Goal: Information Seeking & Learning: Learn about a topic

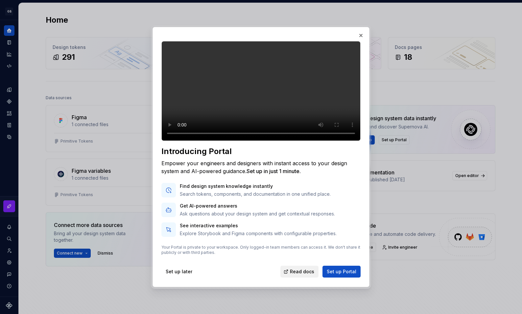
click at [304, 275] on span "Read docs" at bounding box center [302, 272] width 24 height 7
click at [348, 275] on span "Set up Portal" at bounding box center [342, 272] width 30 height 7
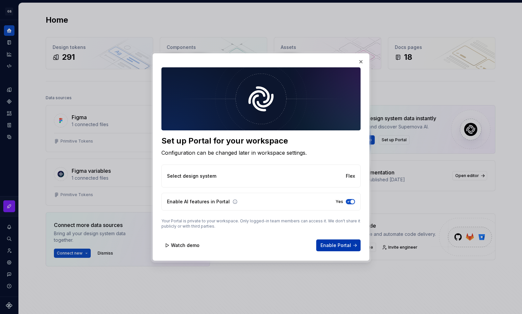
click at [336, 245] on span "Enable Portal" at bounding box center [336, 245] width 31 height 7
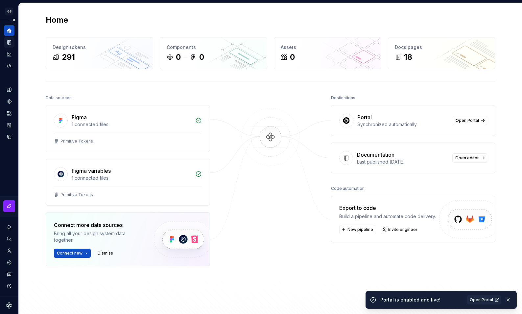
click at [8, 45] on icon "Documentation" at bounding box center [9, 42] width 6 height 6
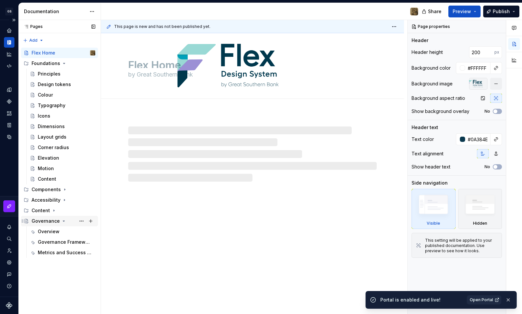
click at [43, 220] on div "Governance" at bounding box center [46, 221] width 28 height 7
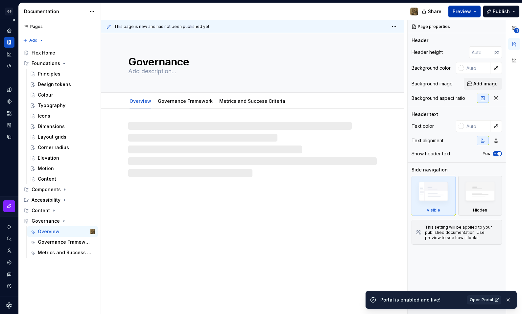
click at [458, 11] on span "Preview" at bounding box center [462, 11] width 18 height 7
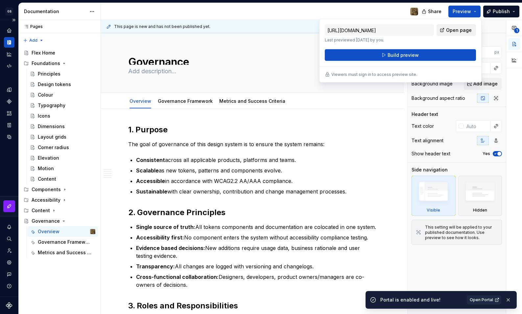
click at [451, 29] on span "Open page" at bounding box center [459, 30] width 26 height 7
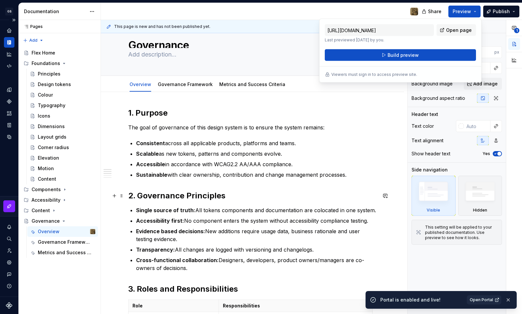
scroll to position [20, 0]
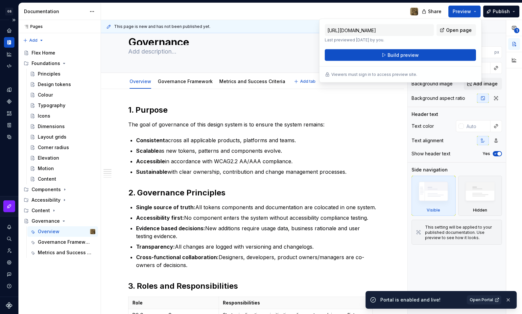
click at [197, 83] on link "Governance Framework" at bounding box center [185, 82] width 55 height 6
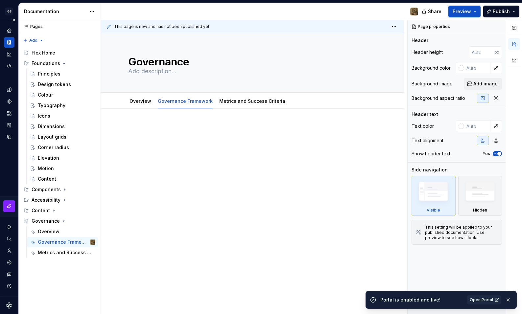
type textarea "*"
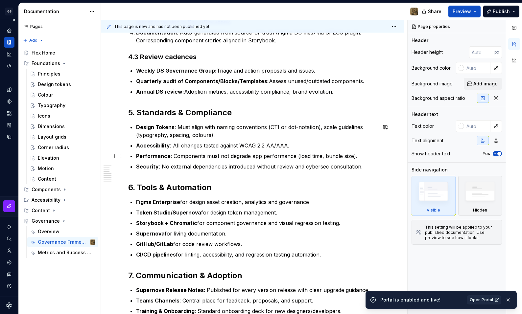
scroll to position [352, 0]
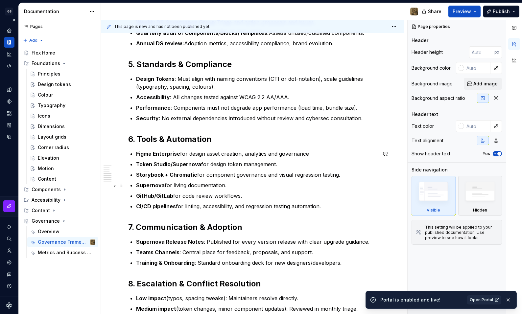
click at [253, 187] on p "Supernova for living documentation." at bounding box center [256, 186] width 241 height 8
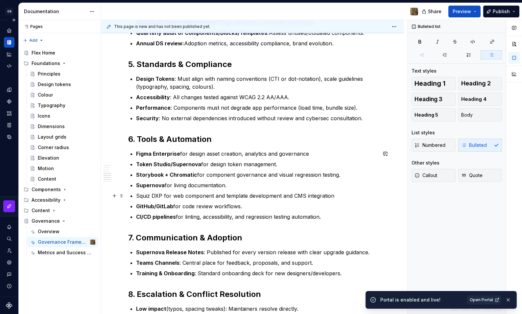
drag, startPoint x: 163, startPoint y: 195, endPoint x: 133, endPoint y: 196, distance: 30.6
click at [133, 196] on div "4. Governance Framework 4.1 Contribution Model Propose : Contributor raises a r…" at bounding box center [252, 85] width 249 height 626
click at [256, 183] on button "button" at bounding box center [259, 183] width 9 height 9
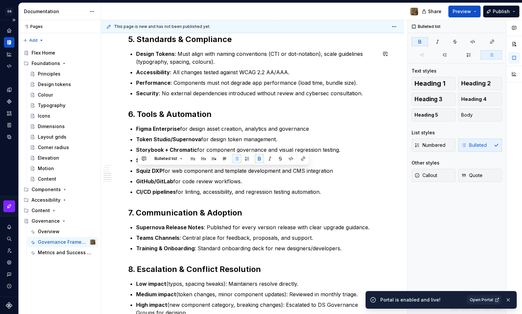
scroll to position [377, 0]
click at [455, 14] on span "Preview" at bounding box center [462, 11] width 18 height 7
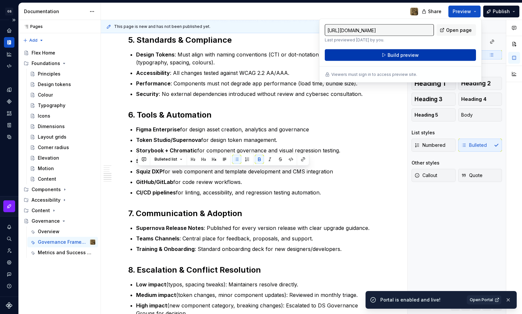
click at [427, 53] on button "Build preview" at bounding box center [400, 55] width 151 height 12
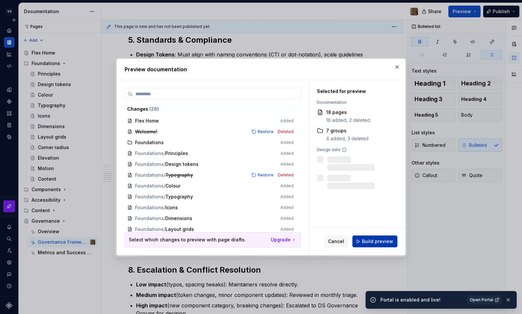
click at [387, 242] on span "Build preview" at bounding box center [377, 241] width 31 height 7
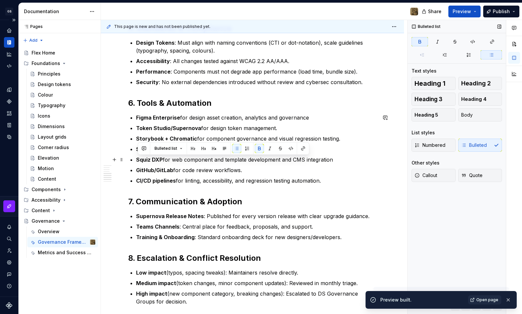
scroll to position [387, 0]
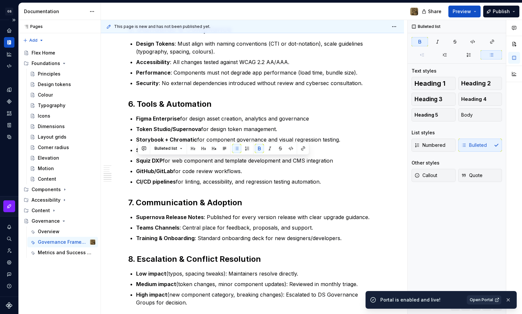
click at [476, 301] on span "Open Portal" at bounding box center [481, 300] width 23 height 5
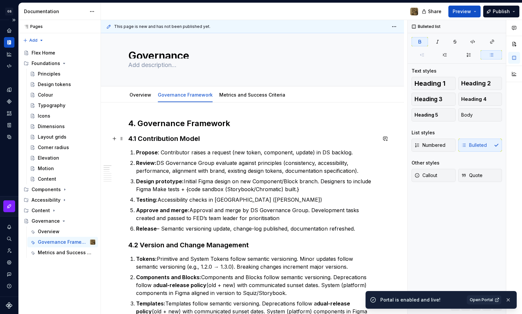
scroll to position [0, 0]
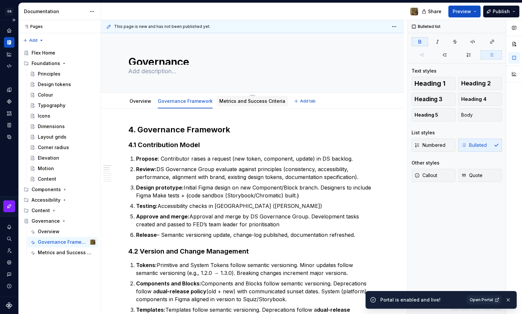
click at [256, 102] on link "Metrics and Success Criteria" at bounding box center [252, 101] width 66 height 6
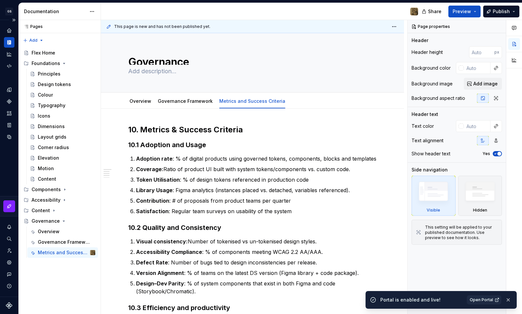
type textarea "*"
